Goal: Consume media (video, audio): Browse casually

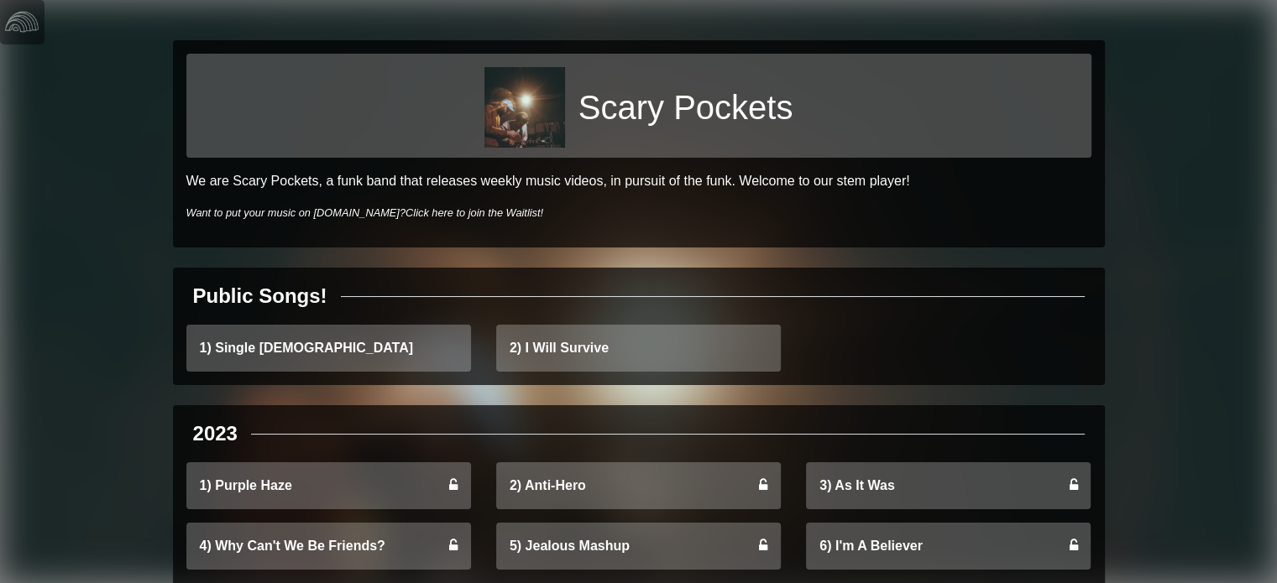
scroll to position [84, 0]
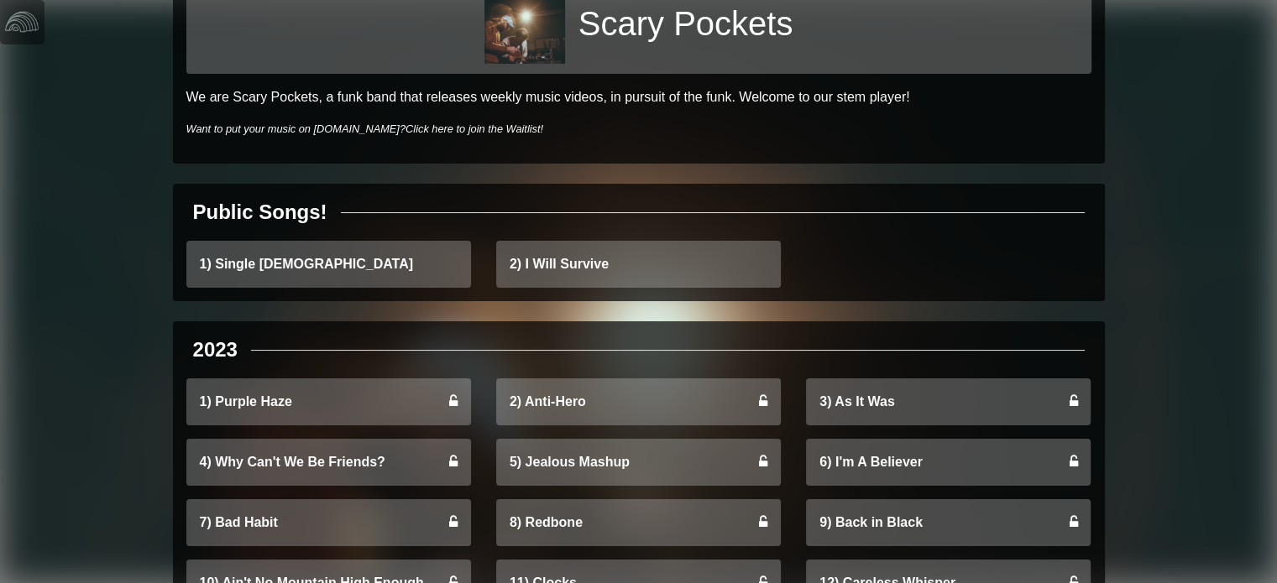
drag, startPoint x: 204, startPoint y: 196, endPoint x: 278, endPoint y: 208, distance: 74.9
click at [278, 208] on div "Public Songs! 1) Single [DEMOGRAPHIC_DATA] 2) I Will Survive" at bounding box center [639, 243] width 932 height 118
click at [278, 208] on div "Public Songs!" at bounding box center [260, 212] width 134 height 30
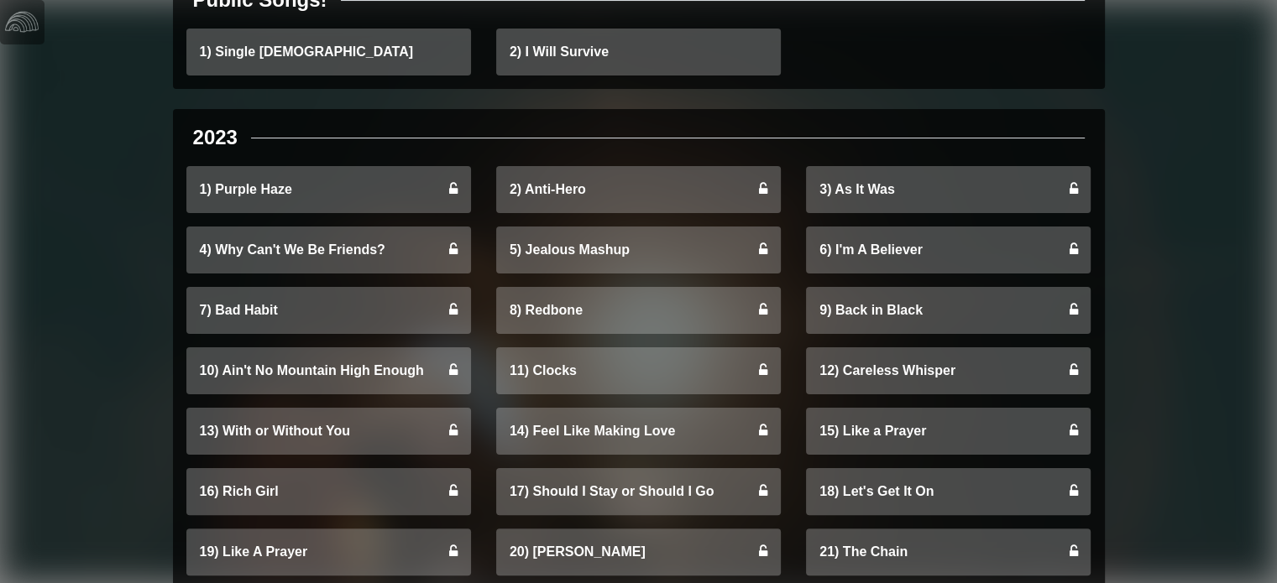
scroll to position [336, 0]
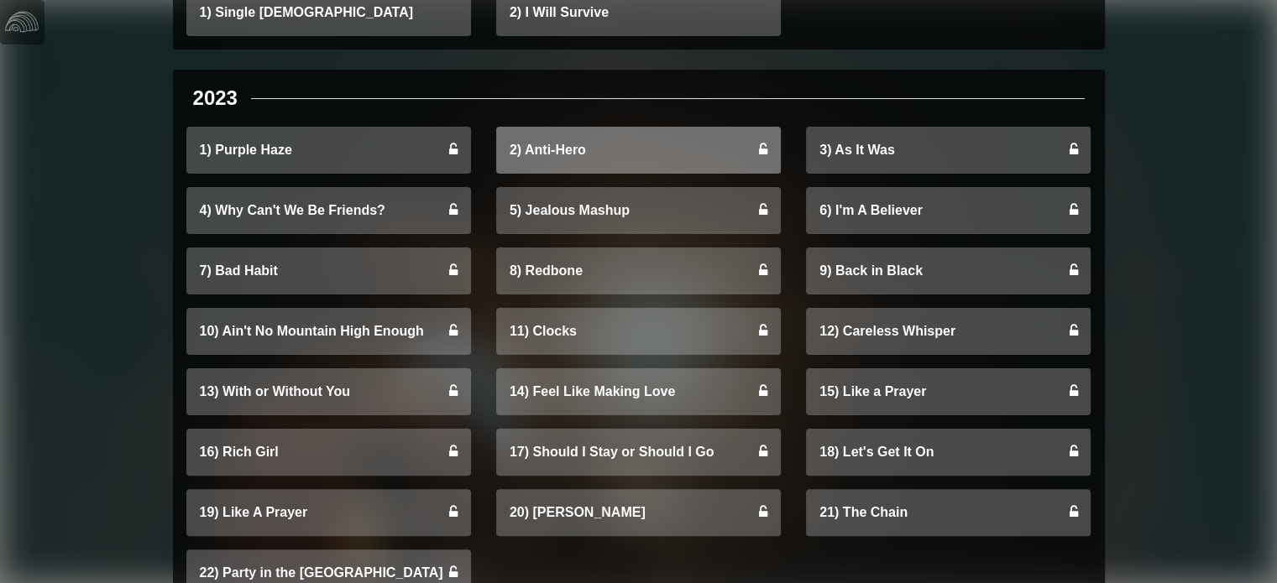
click at [619, 158] on link "2) Anti-Hero" at bounding box center [638, 150] width 285 height 47
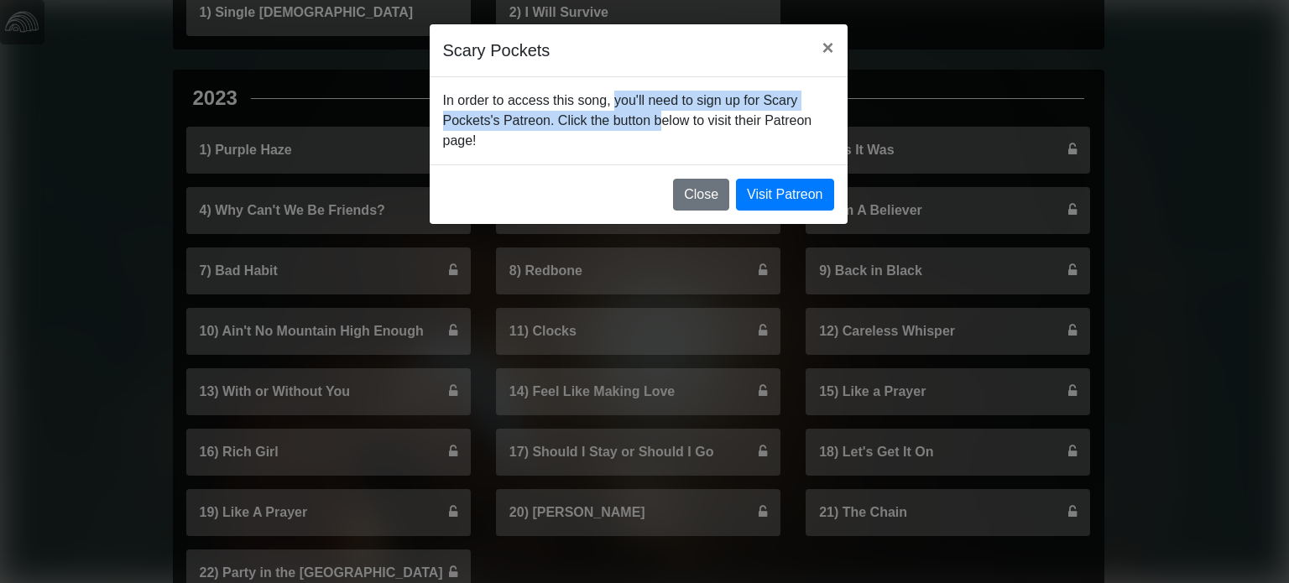
drag, startPoint x: 544, startPoint y: 86, endPoint x: 585, endPoint y: 119, distance: 52.6
click at [585, 119] on div "In order to access this song, you'll need to sign up for Scary Pockets's Patreo…" at bounding box center [639, 120] width 418 height 87
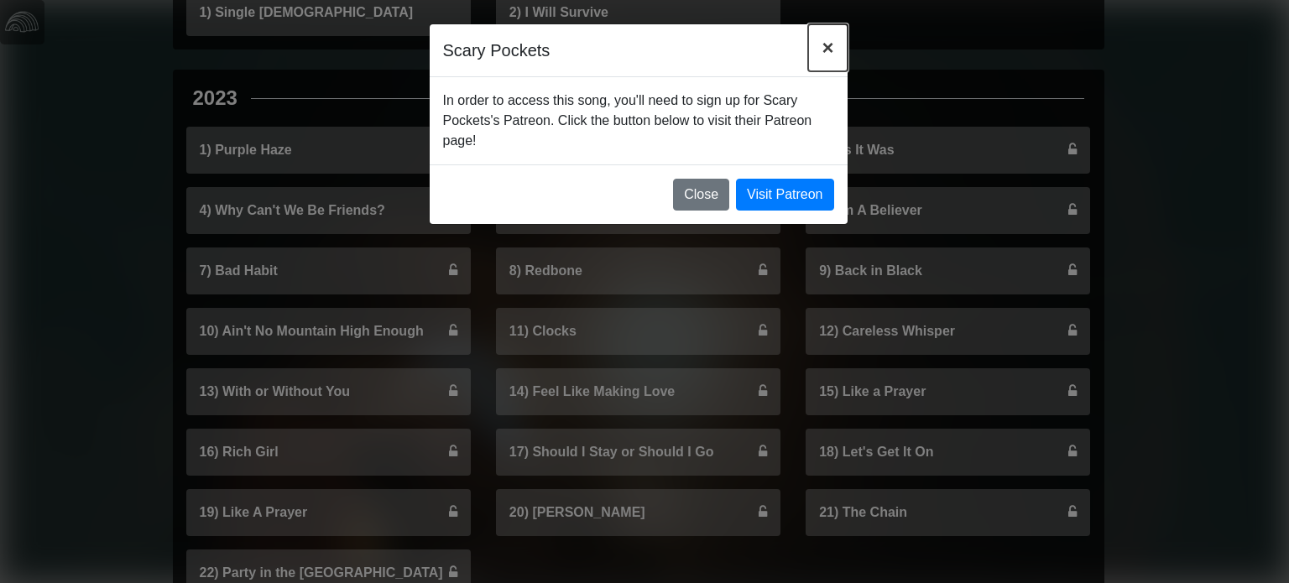
click at [834, 47] on button "×" at bounding box center [827, 47] width 39 height 47
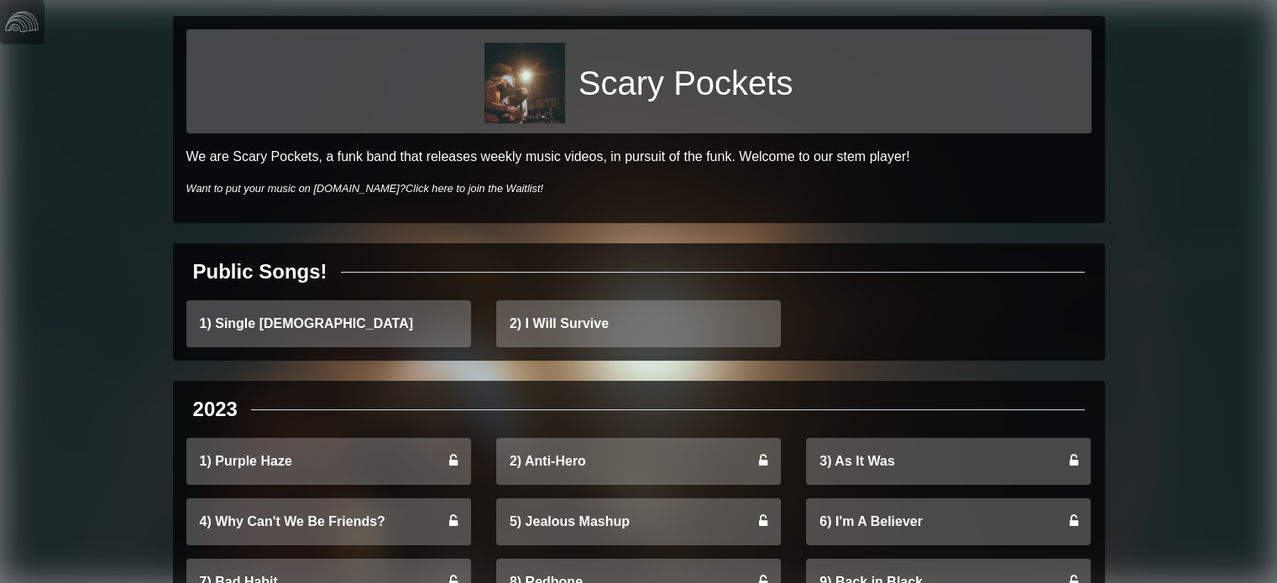
scroll to position [0, 0]
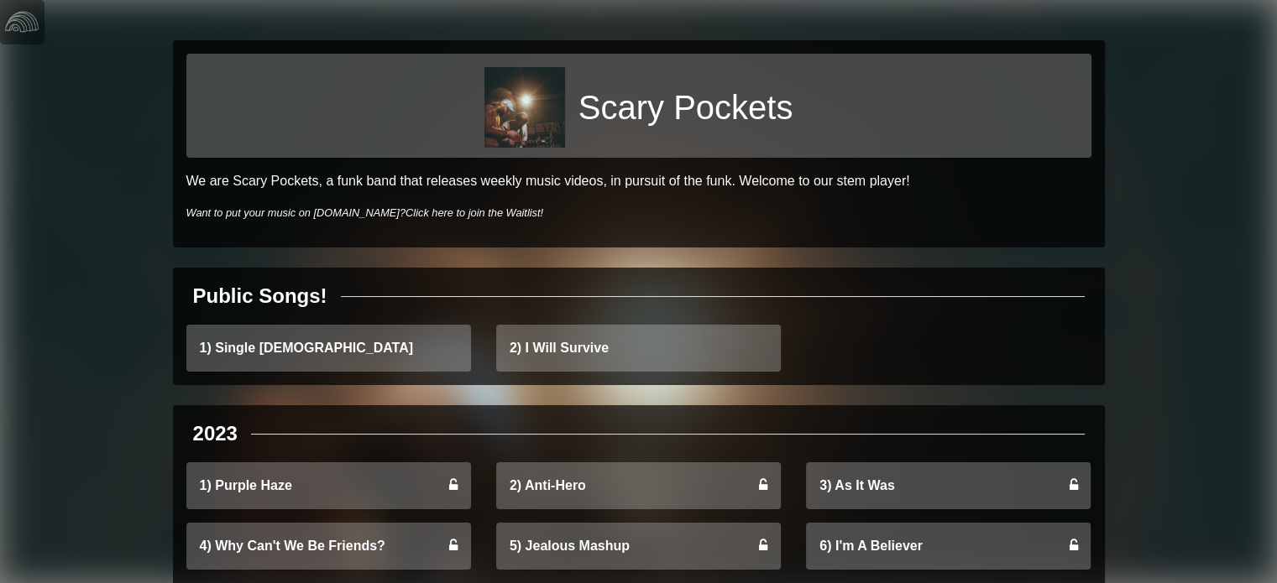
drag, startPoint x: 382, startPoint y: 187, endPoint x: 540, endPoint y: 222, distance: 161.7
click at [540, 222] on div "Scary Pockets We are Scary Pockets, a funk band that releases weekly music vide…" at bounding box center [639, 143] width 932 height 207
click at [603, 112] on h1 "Scary Pockets" at bounding box center [685, 107] width 215 height 40
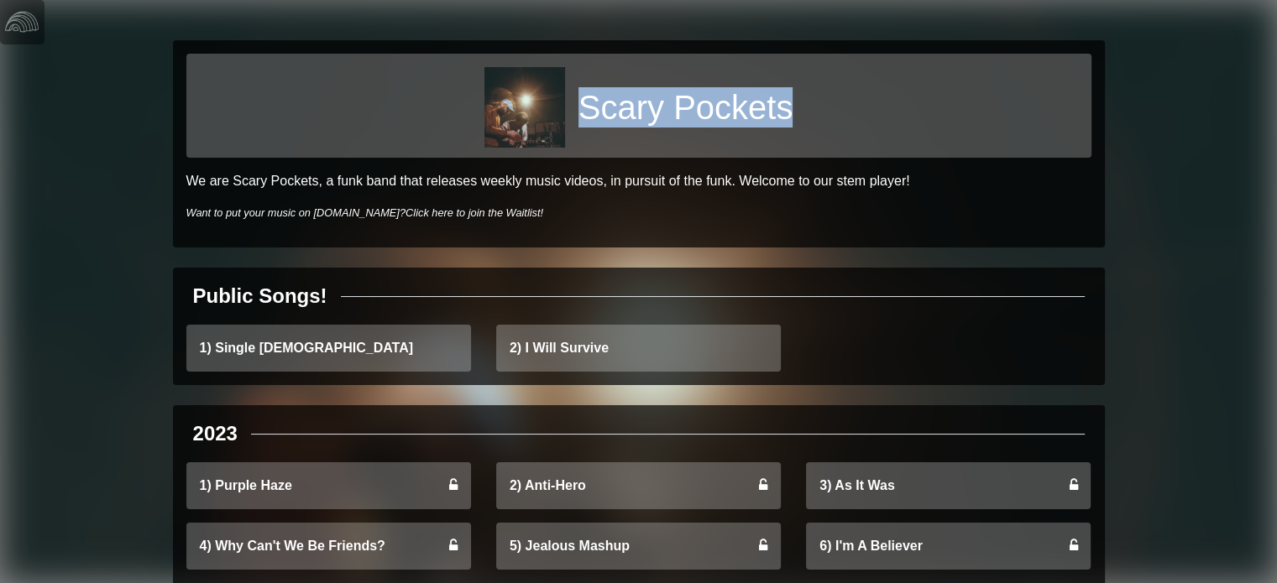
drag, startPoint x: 603, startPoint y: 112, endPoint x: 771, endPoint y: 110, distance: 167.9
click at [771, 110] on h1 "Scary Pockets" at bounding box center [685, 107] width 215 height 40
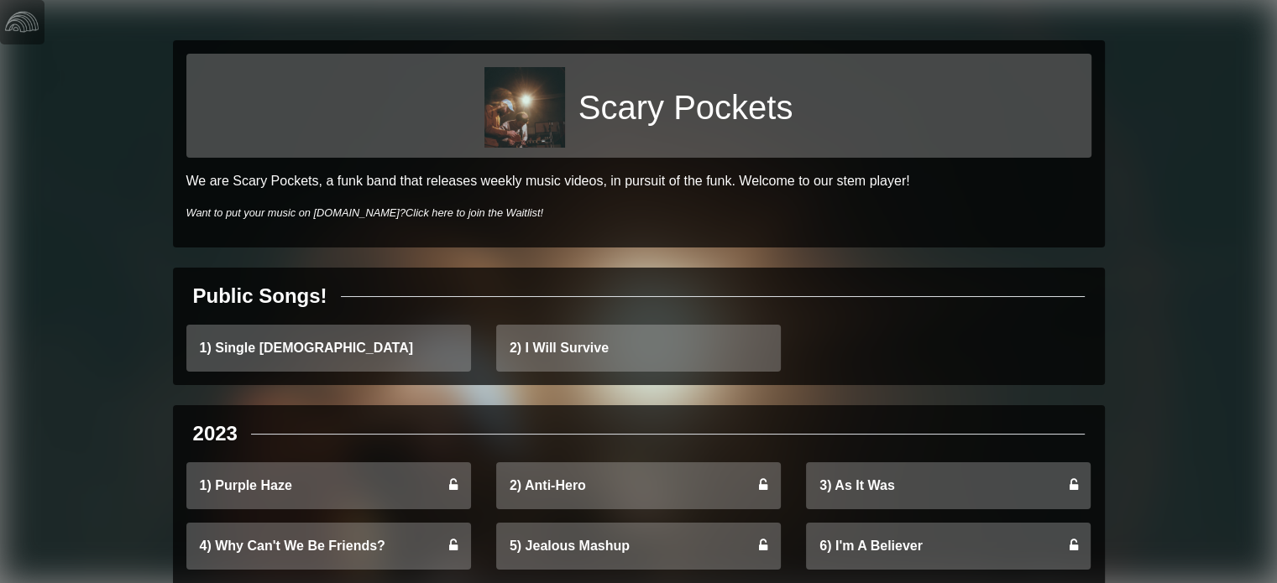
click at [613, 114] on h1 "Scary Pockets" at bounding box center [685, 107] width 215 height 40
drag, startPoint x: 599, startPoint y: 116, endPoint x: 695, endPoint y: 116, distance: 96.5
click at [695, 116] on h1 "Scary Pockets" at bounding box center [685, 107] width 215 height 40
